Goal: Information Seeking & Learning: Compare options

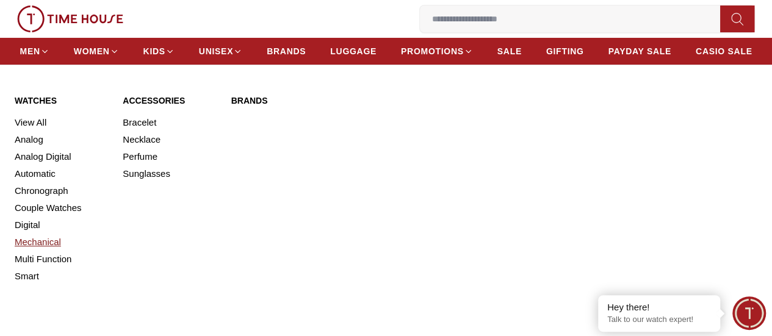
scroll to position [61, 0]
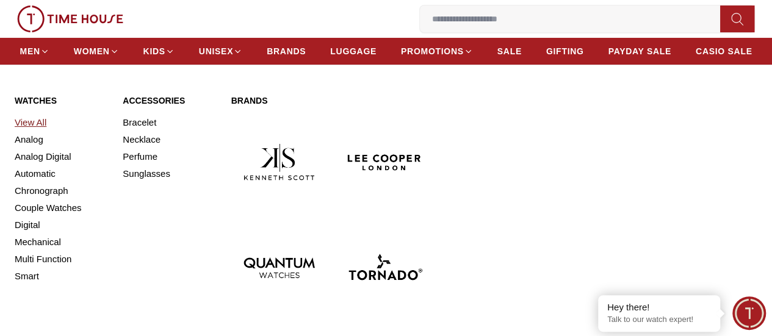
click at [32, 131] on link "View All" at bounding box center [61, 122] width 93 height 17
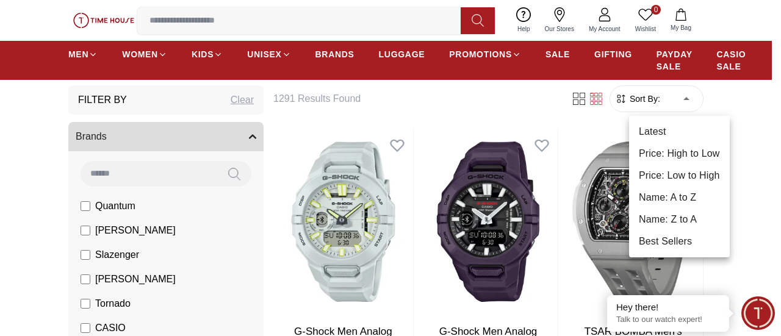
click at [682, 171] on li "Price: Low to High" at bounding box center [679, 176] width 101 height 22
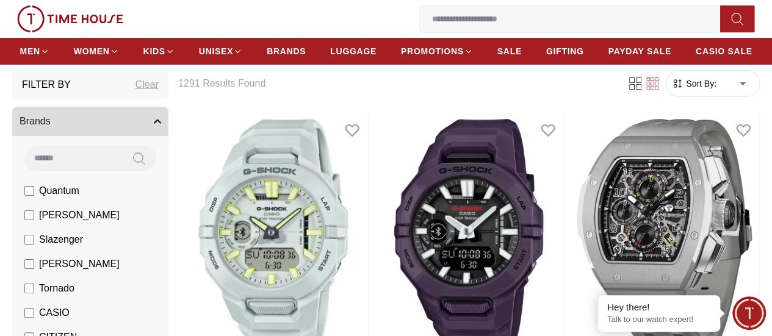
type input "*"
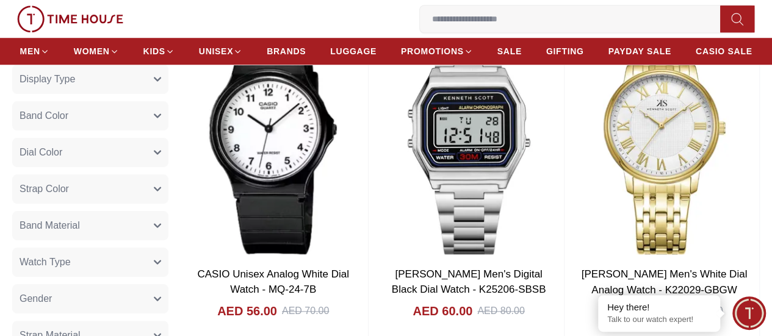
scroll to position [427, 0]
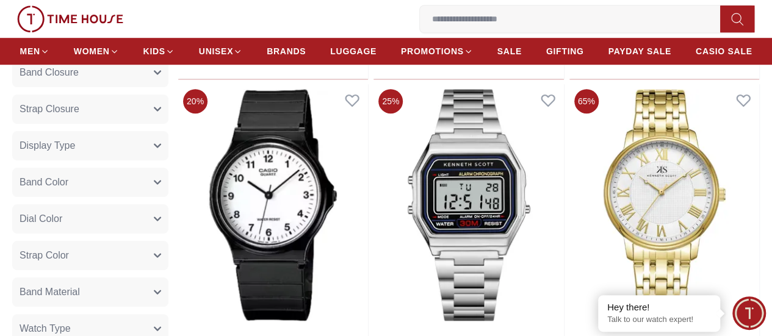
click at [168, 160] on button "Display Type" at bounding box center [90, 145] width 156 height 29
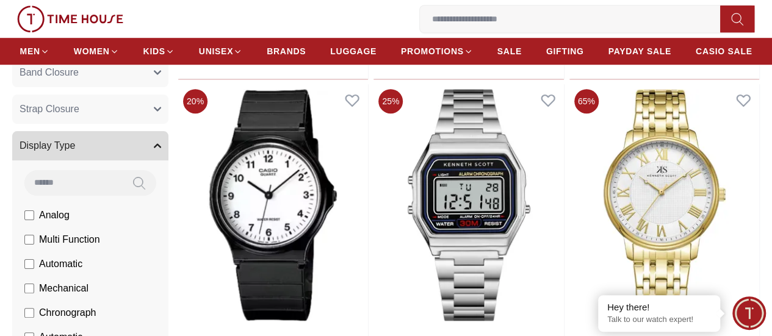
click at [161, 149] on icon "button" at bounding box center [157, 145] width 7 height 7
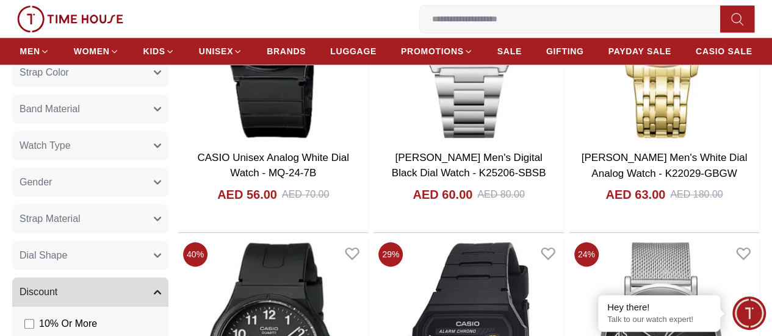
scroll to position [732, 0]
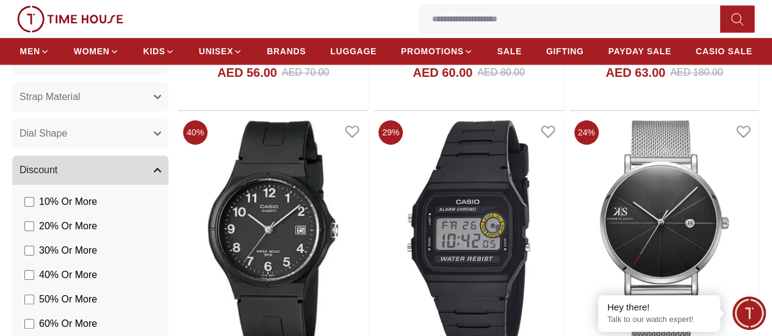
click at [168, 148] on button "Dial Shape" at bounding box center [90, 133] width 156 height 29
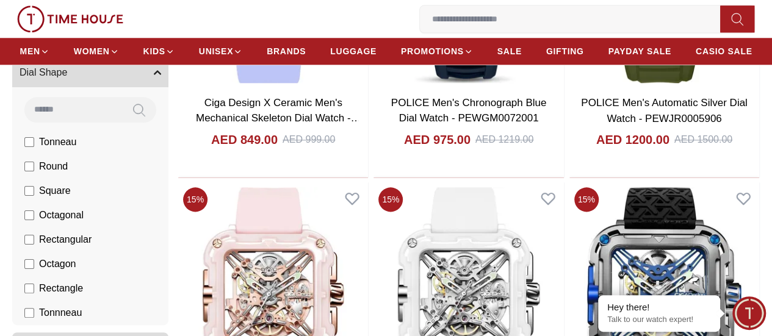
scroll to position [726, 0]
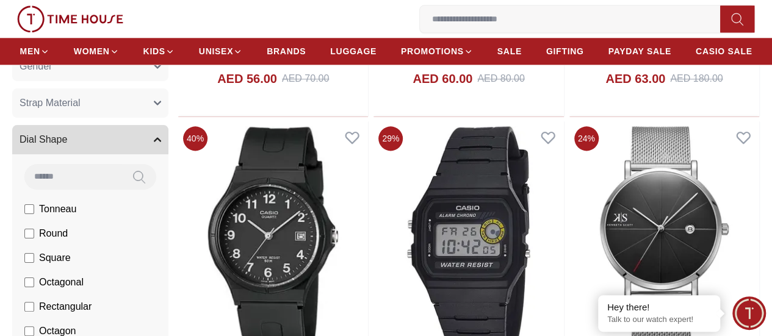
scroll to position [854, 0]
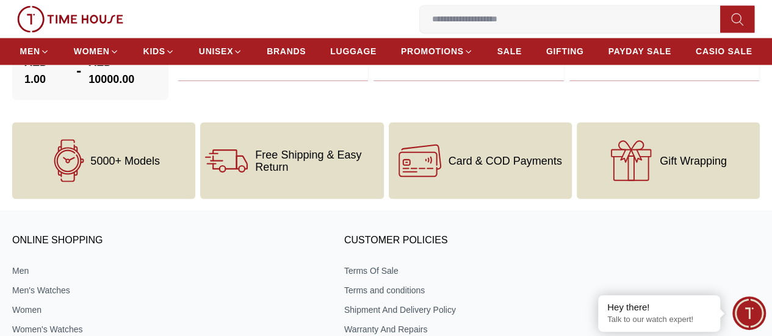
scroll to position [671, 0]
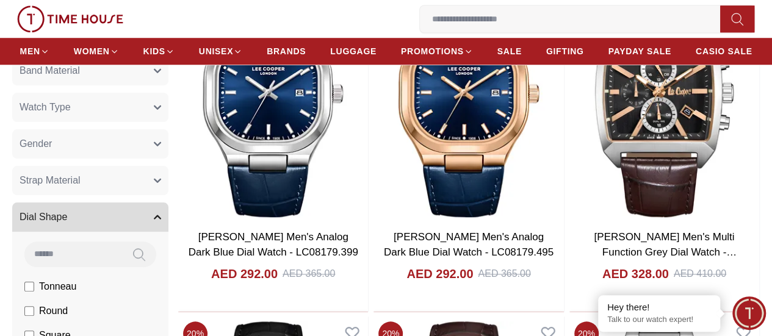
scroll to position [635, 0]
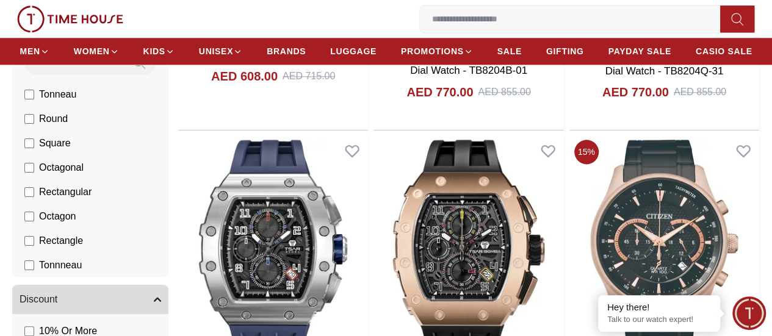
scroll to position [610, 0]
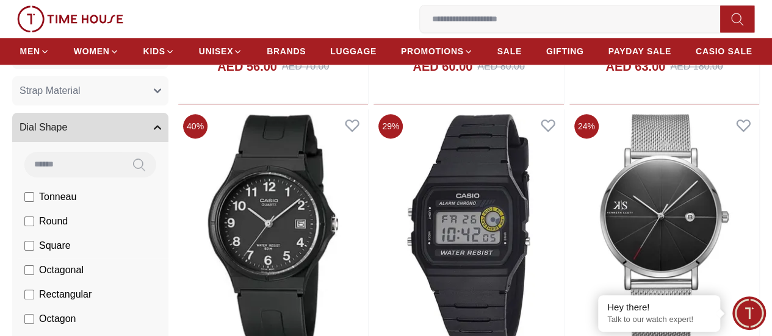
scroll to position [799, 0]
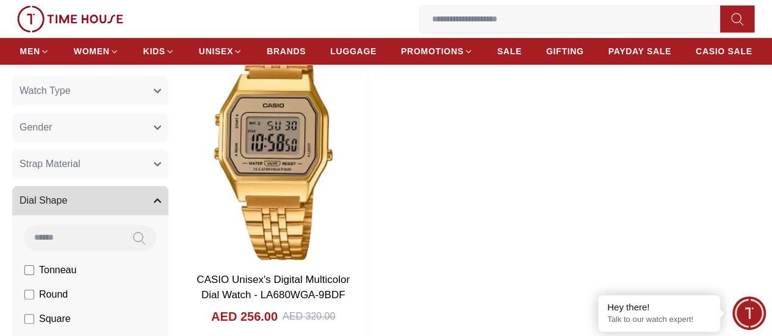
scroll to position [671, 0]
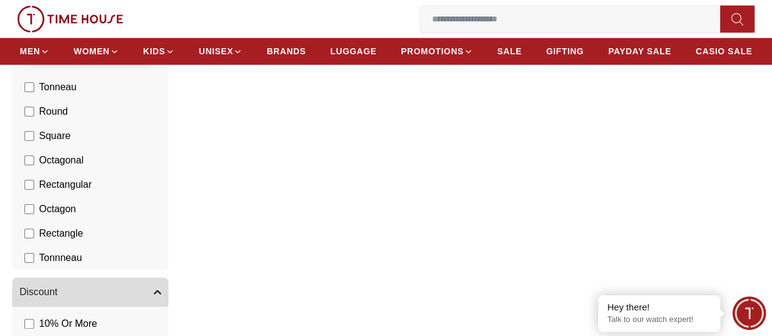
scroll to position [848, 0]
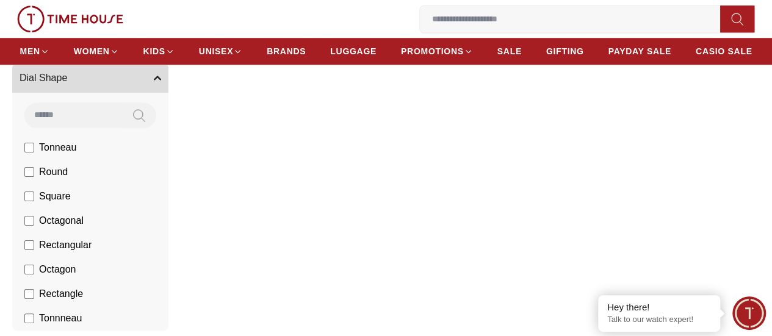
scroll to position [671, 0]
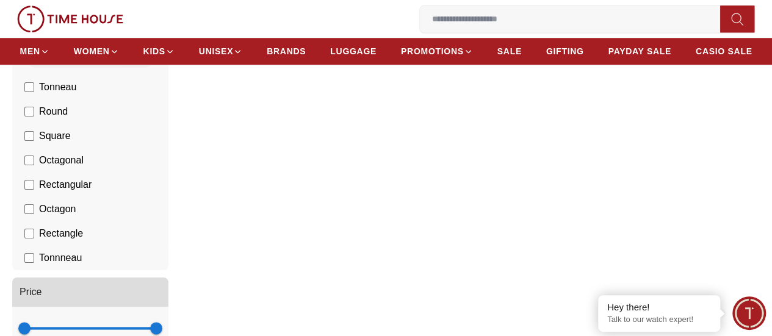
scroll to position [848, 0]
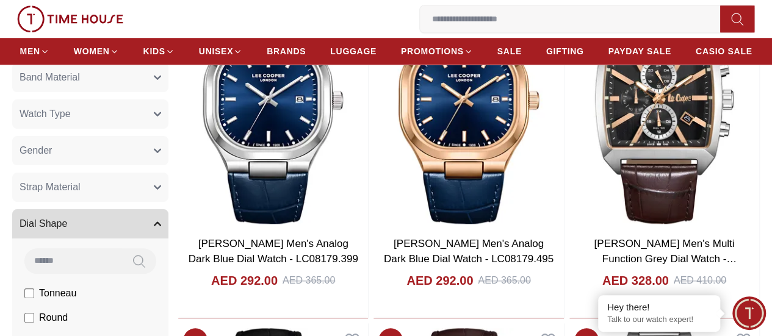
scroll to position [610, 0]
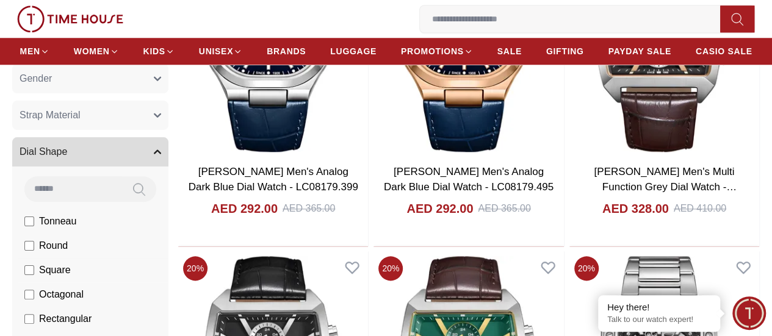
click at [71, 278] on span "Square" at bounding box center [55, 270] width 32 height 15
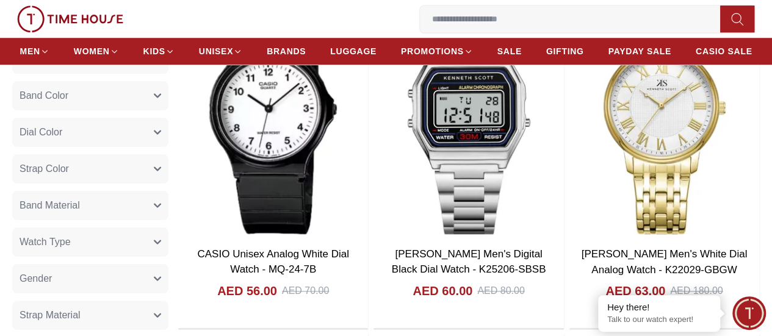
scroll to position [488, 0]
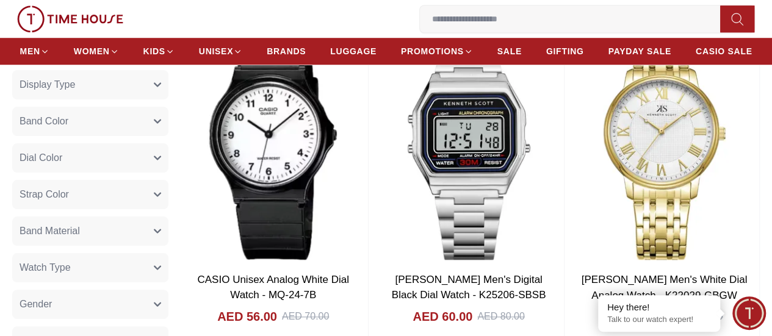
click at [168, 279] on button "Watch Type" at bounding box center [90, 267] width 156 height 29
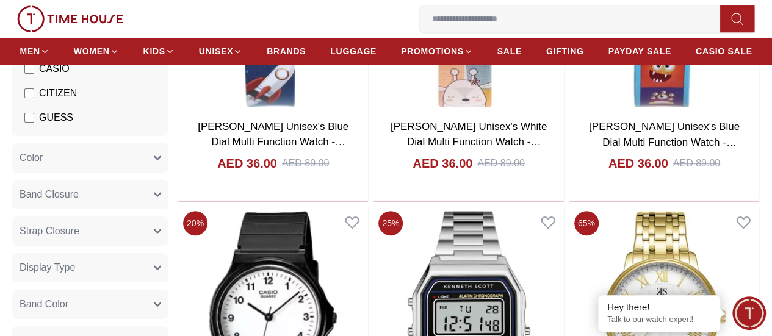
scroll to position [0, 0]
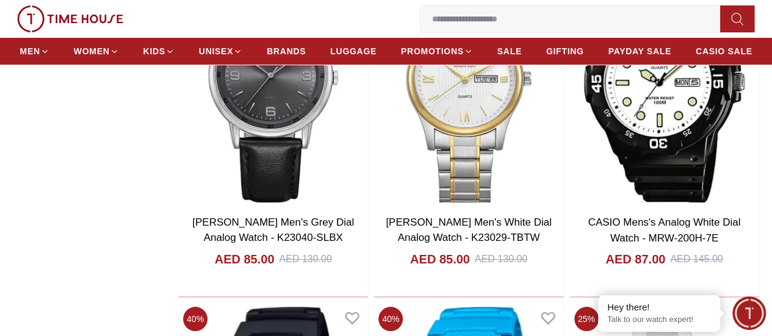
scroll to position [6445, 0]
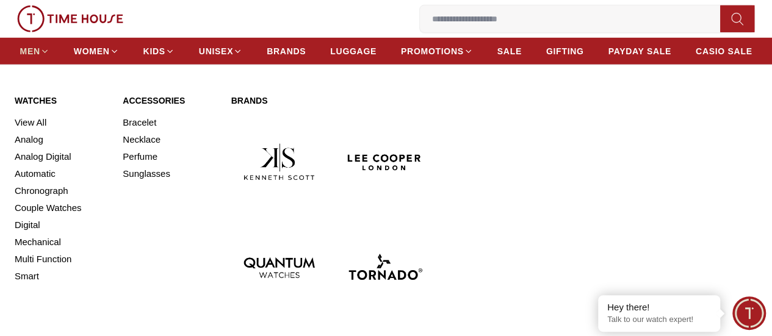
click at [40, 51] on span "MEN" at bounding box center [30, 51] width 20 height 12
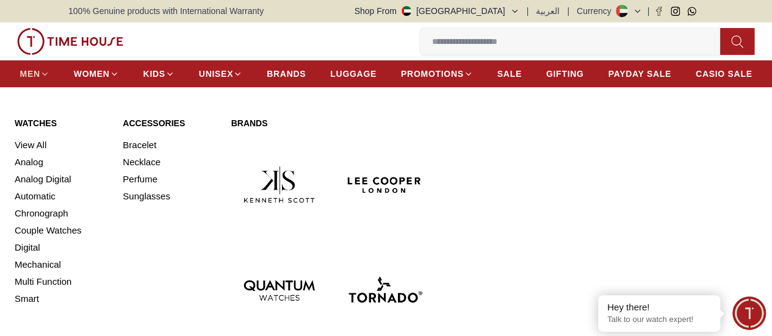
click at [49, 73] on icon at bounding box center [44, 74] width 9 height 9
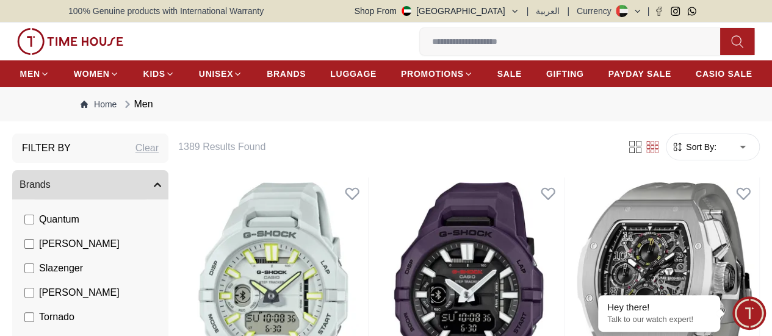
scroll to position [61, 0]
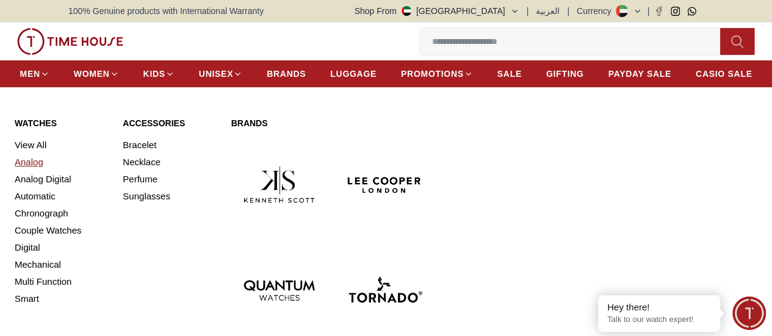
click at [36, 171] on link "Analog" at bounding box center [61, 162] width 93 height 17
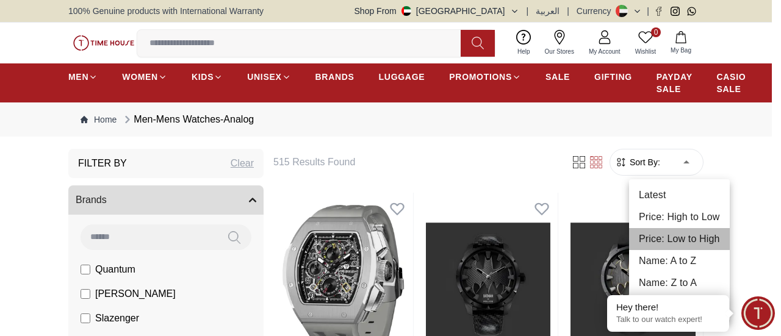
click at [681, 237] on li "Price: Low to High" at bounding box center [679, 239] width 101 height 22
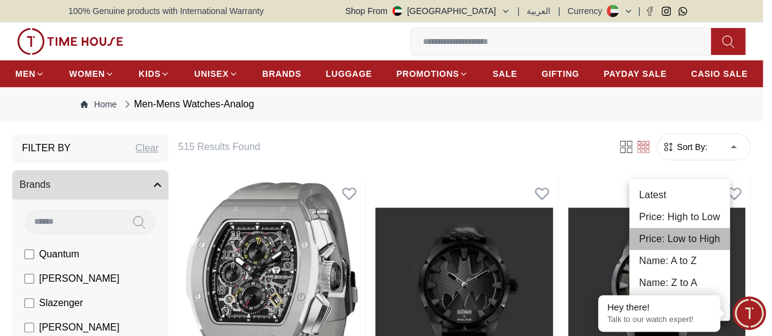
type input "*"
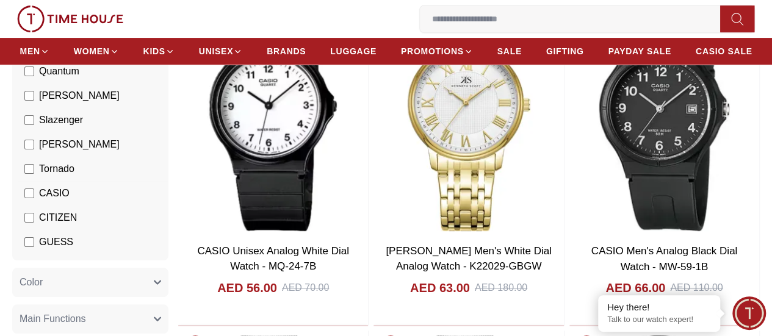
scroll to position [165, 0]
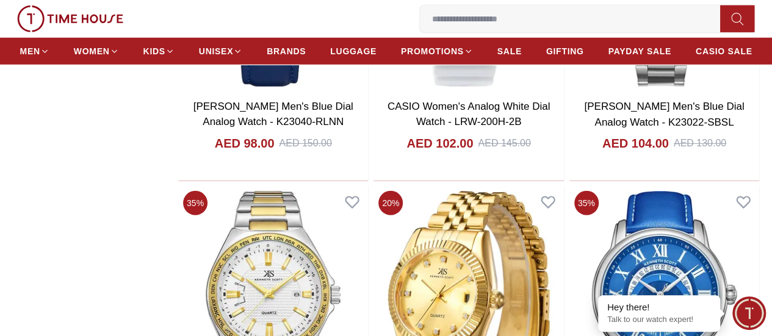
scroll to position [4149, 0]
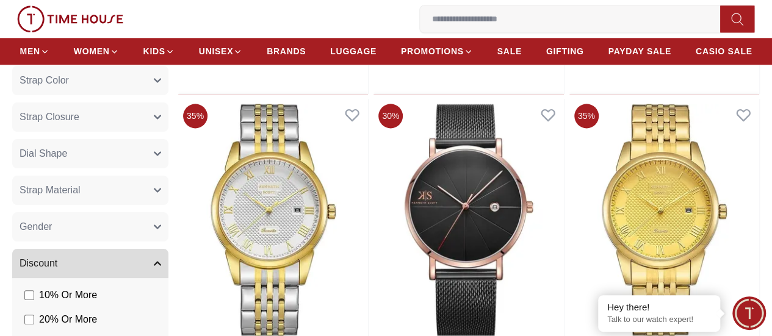
scroll to position [732, 0]
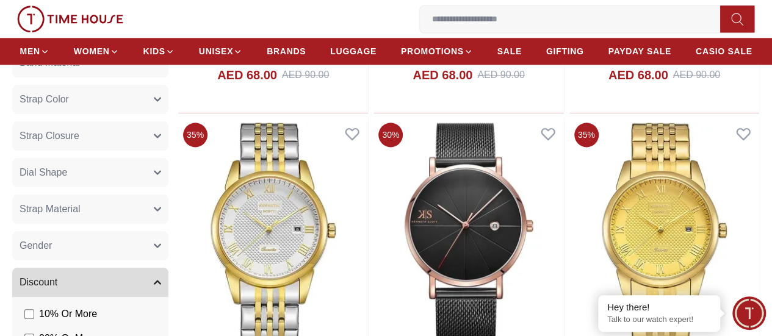
click at [67, 180] on span "Dial Shape" at bounding box center [44, 172] width 48 height 15
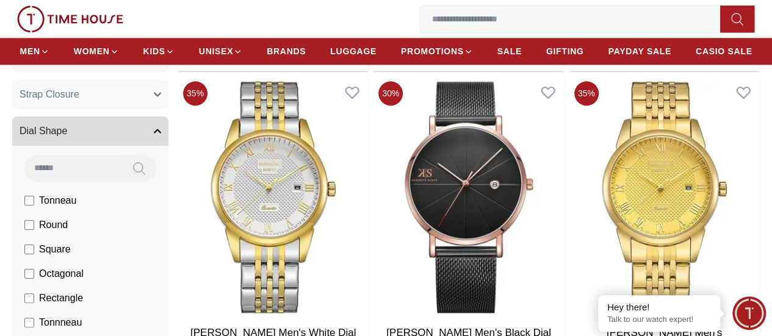
scroll to position [793, 0]
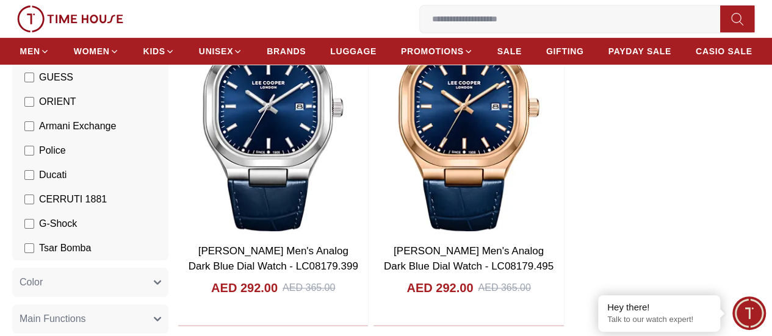
scroll to position [122, 0]
